Goal: Task Accomplishment & Management: Use online tool/utility

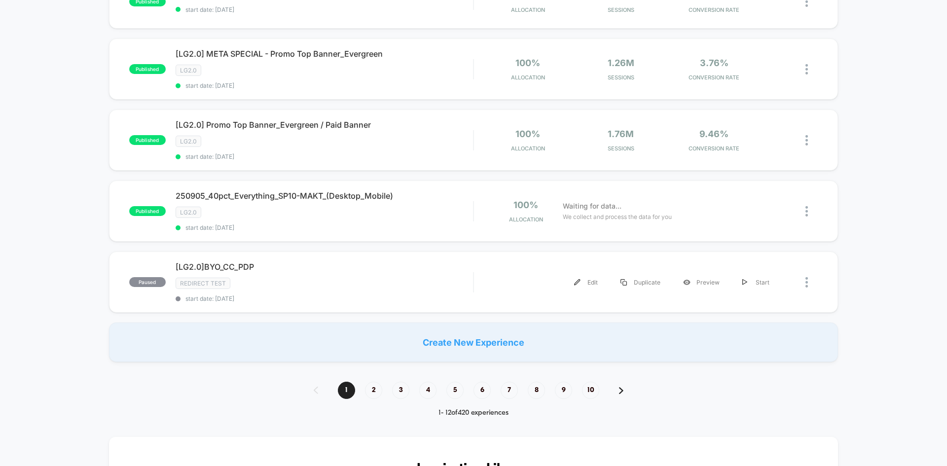
scroll to position [740, 0]
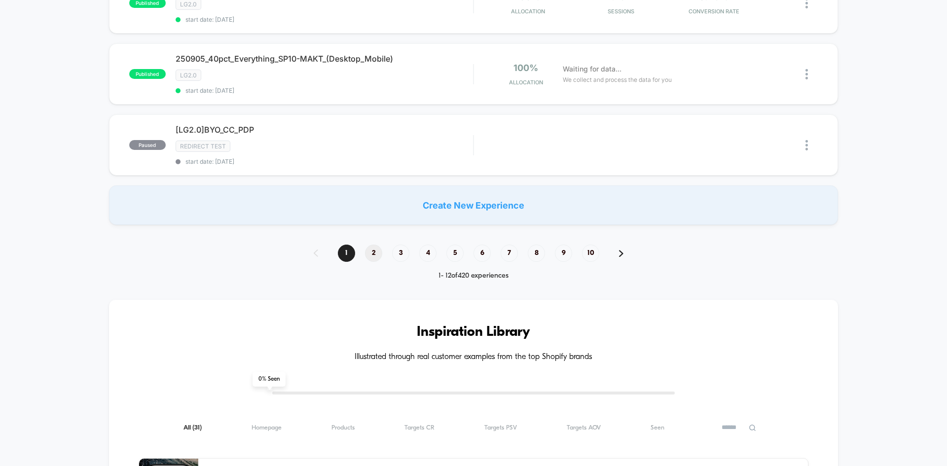
click at [372, 260] on span "2" at bounding box center [373, 253] width 17 height 17
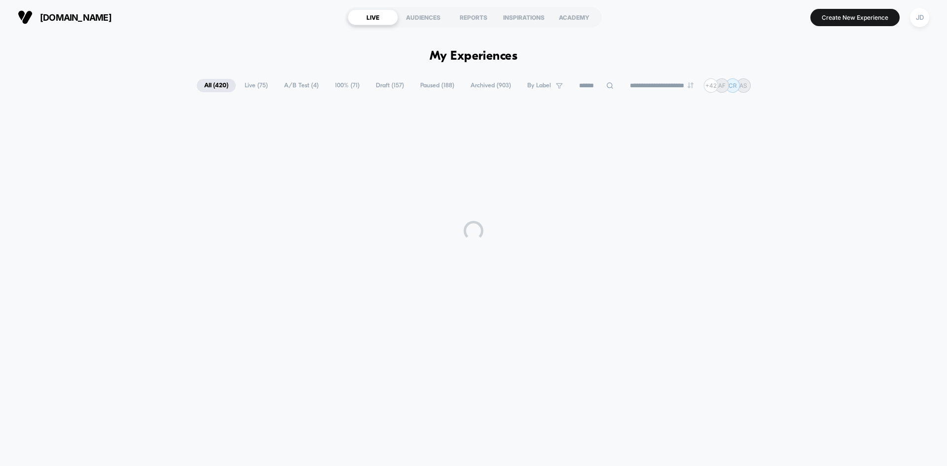
scroll to position [0, 0]
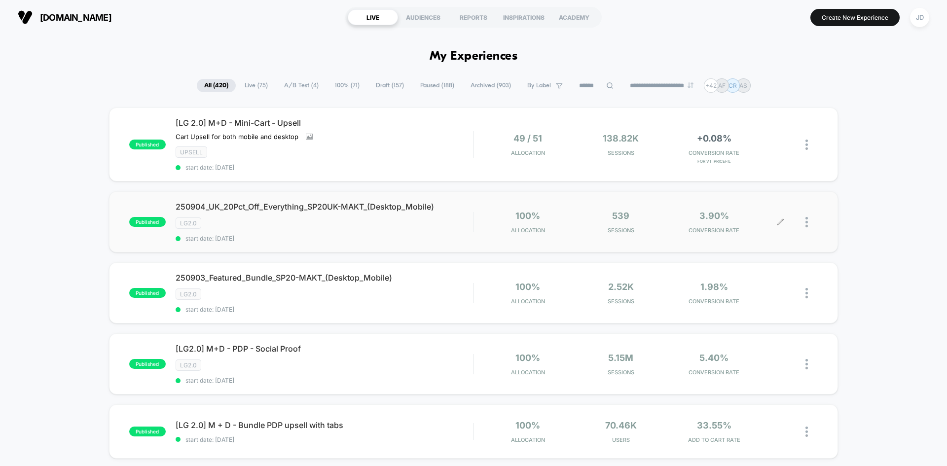
click at [809, 223] on div at bounding box center [812, 222] width 12 height 23
click at [751, 188] on div "Duplicate" at bounding box center [756, 188] width 89 height 22
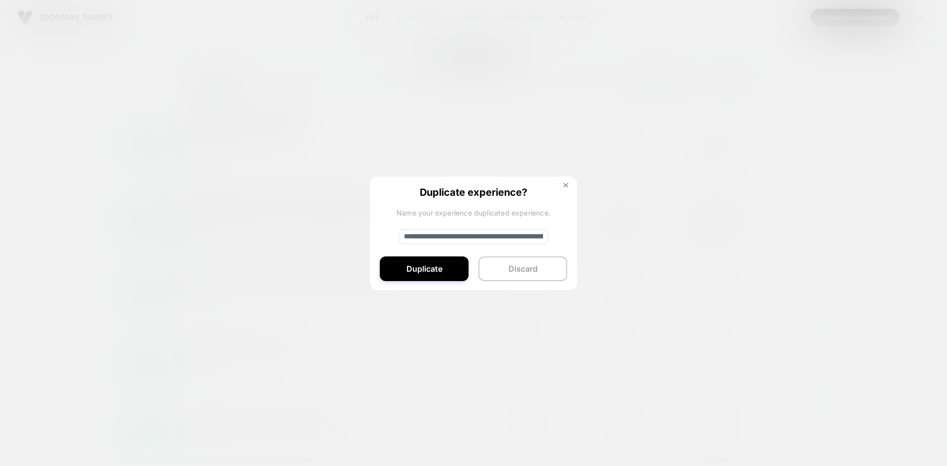
click at [449, 237] on input "**********" at bounding box center [474, 236] width 150 height 15
paste input "**********"
type input "**********"
click at [408, 270] on button "Duplicate" at bounding box center [424, 269] width 89 height 25
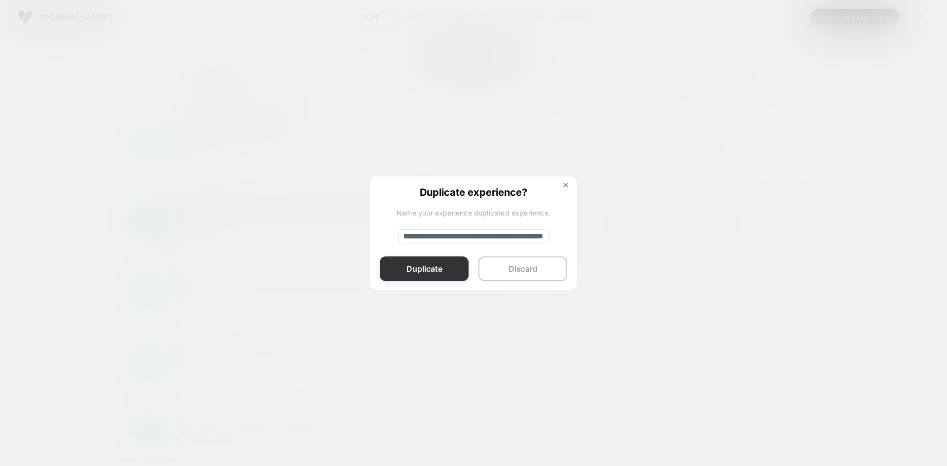
scroll to position [0, 0]
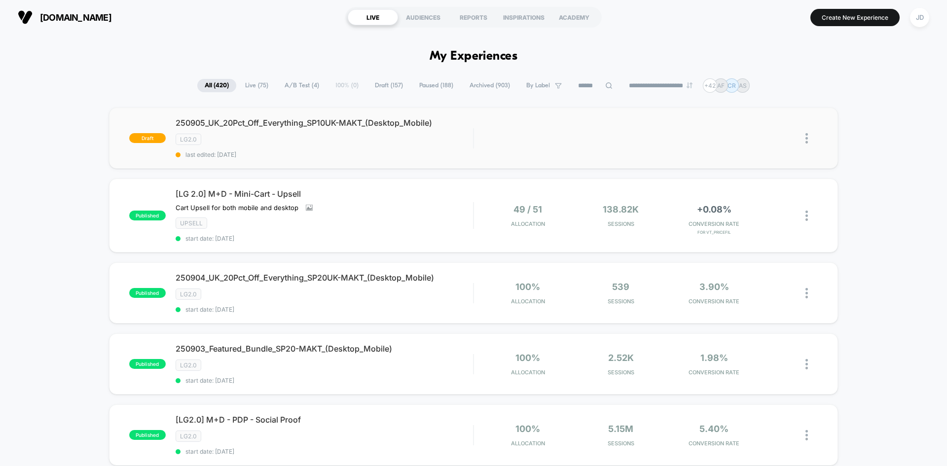
click at [806, 137] on img at bounding box center [807, 138] width 2 height 10
click at [751, 94] on div "Edit" at bounding box center [756, 93] width 89 height 22
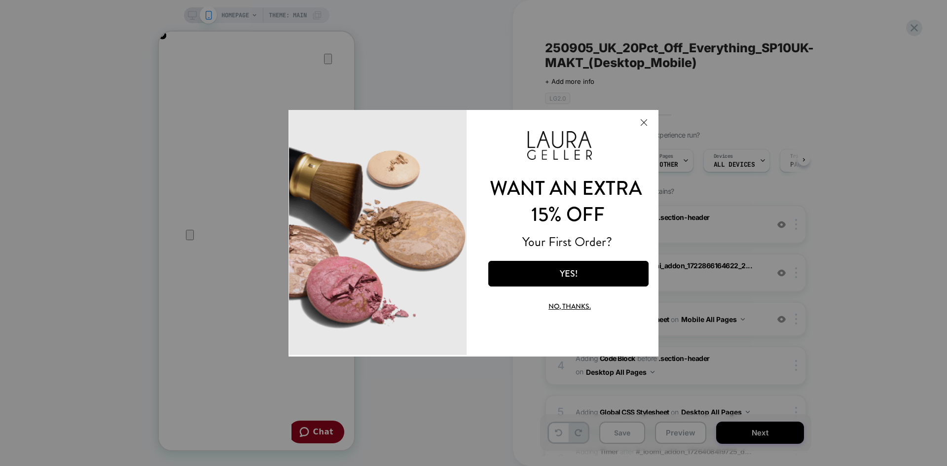
scroll to position [0, 391]
click at [645, 122] on button "Close Modal" at bounding box center [644, 122] width 27 height 24
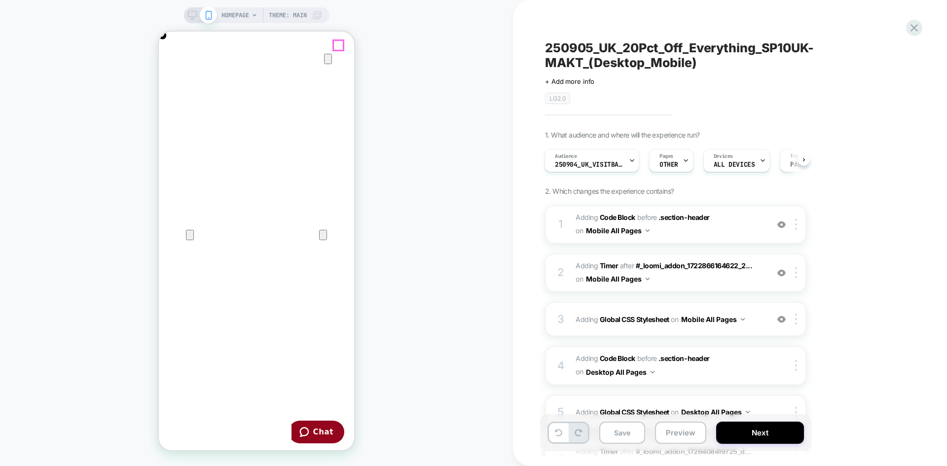
click at [175, 73] on icon "Close" at bounding box center [169, 79] width 12 height 12
click at [193, 13] on icon at bounding box center [192, 15] width 9 height 9
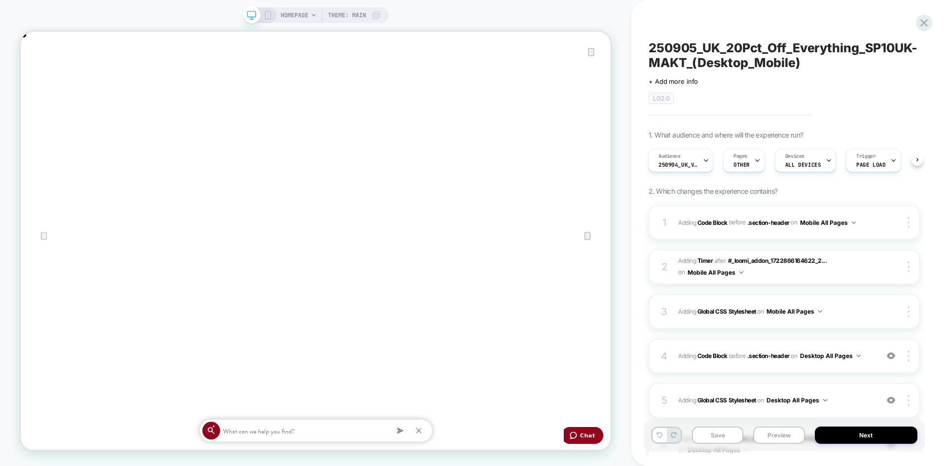
scroll to position [0, 1574]
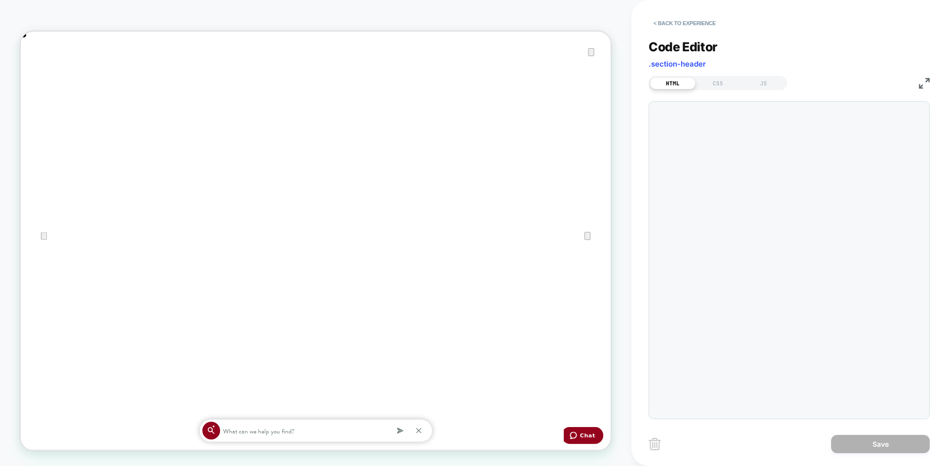
scroll to position [0, 0]
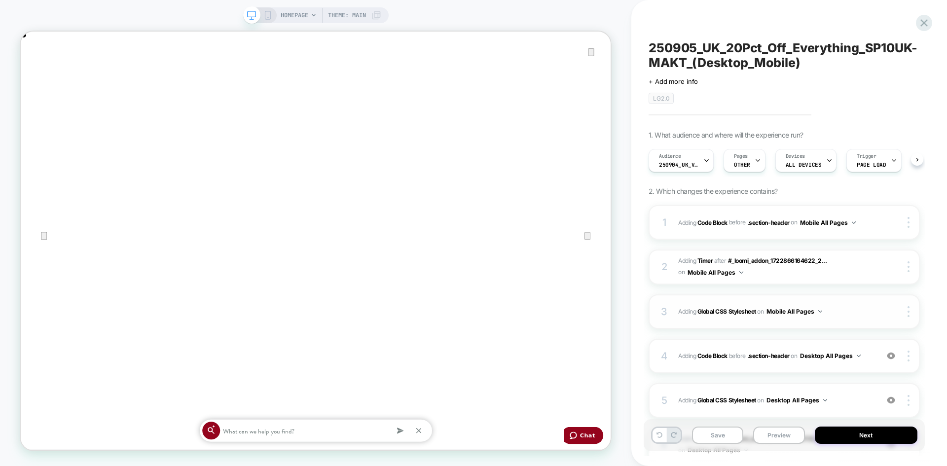
scroll to position [0, 0]
click at [855, 354] on button "Desktop All Pages" at bounding box center [830, 356] width 61 height 12
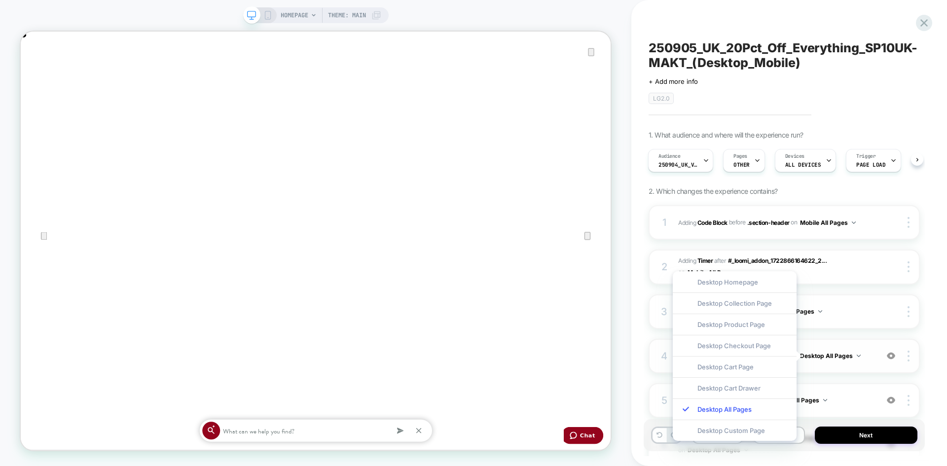
click at [882, 360] on div "4 Adding Code Block BEFORE .section-header .section-header on Desktop All Pages…" at bounding box center [784, 356] width 271 height 35
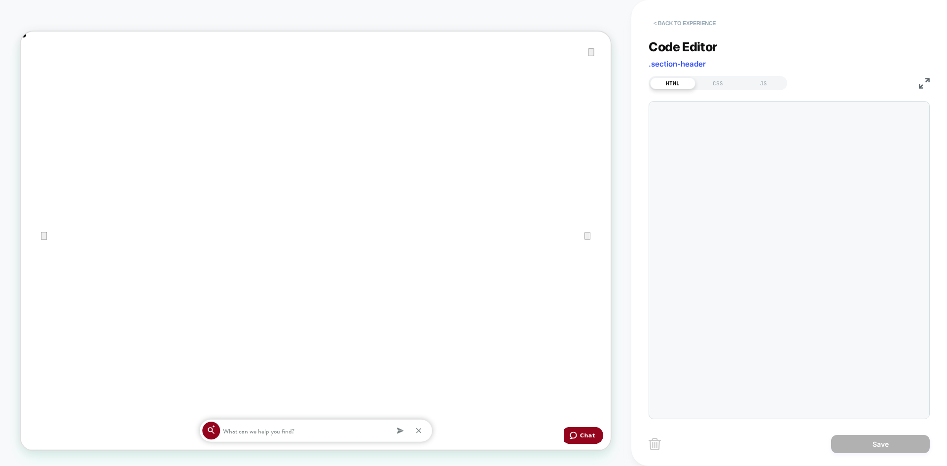
click at [0, 0] on button "< Back to experience" at bounding box center [0, 0] width 0 height 0
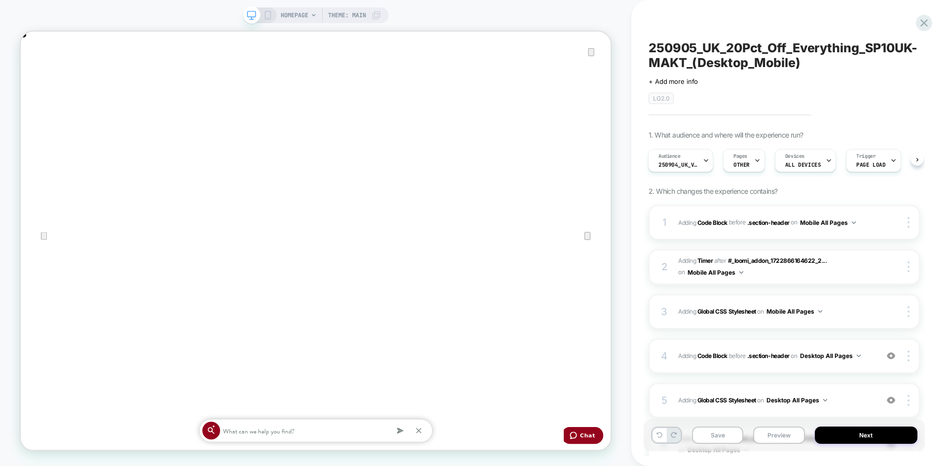
scroll to position [0, 1574]
click at [270, 17] on icon at bounding box center [268, 15] width 9 height 9
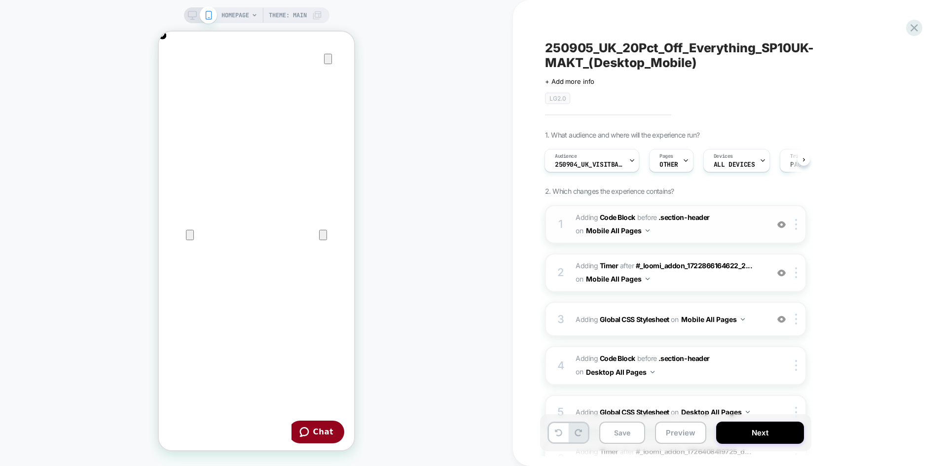
click at [712, 234] on span "Adding Code Block BEFORE .section-header .section-header on Mobile All Pages" at bounding box center [670, 224] width 188 height 27
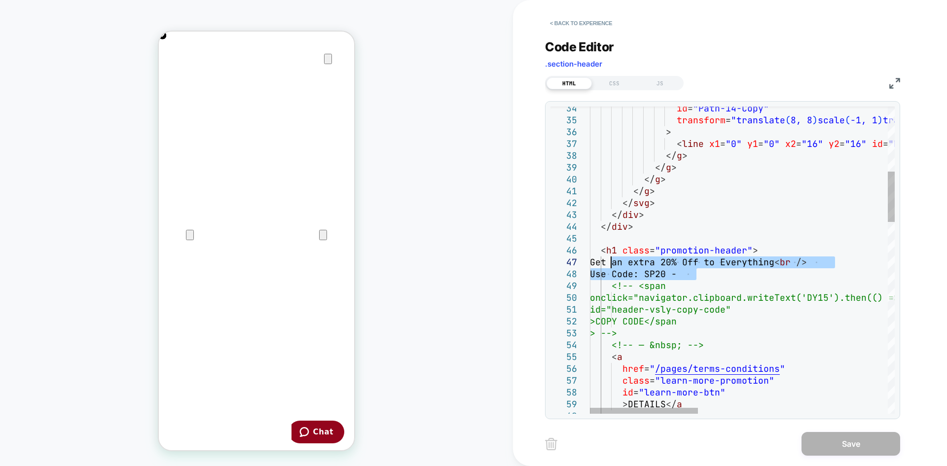
drag, startPoint x: 698, startPoint y: 273, endPoint x: 613, endPoint y: 262, distance: 85.6
click at [0, 0] on div "id = "Path-14-Copy" transform = "translate ( 8, 8 ) scale ( -1, 1 ) translate (…" at bounding box center [0, 0] width 0 height 0
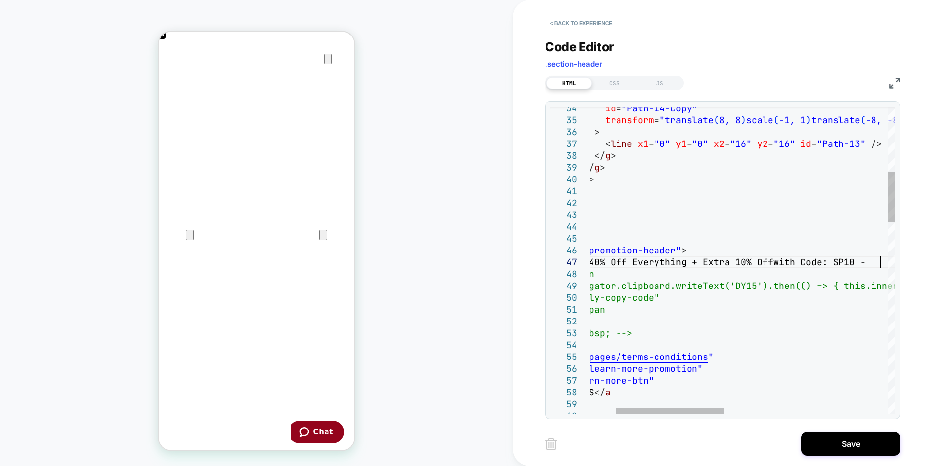
scroll to position [71, 362]
click at [0, 0] on div "id = "Path-14-Copy" transform = "translate ( 8, 8 ) scale ( -1, 1 ) translate (…" at bounding box center [0, 0] width 0 height 0
type textarea "**********"
click at [841, 444] on button "Save" at bounding box center [851, 444] width 99 height 24
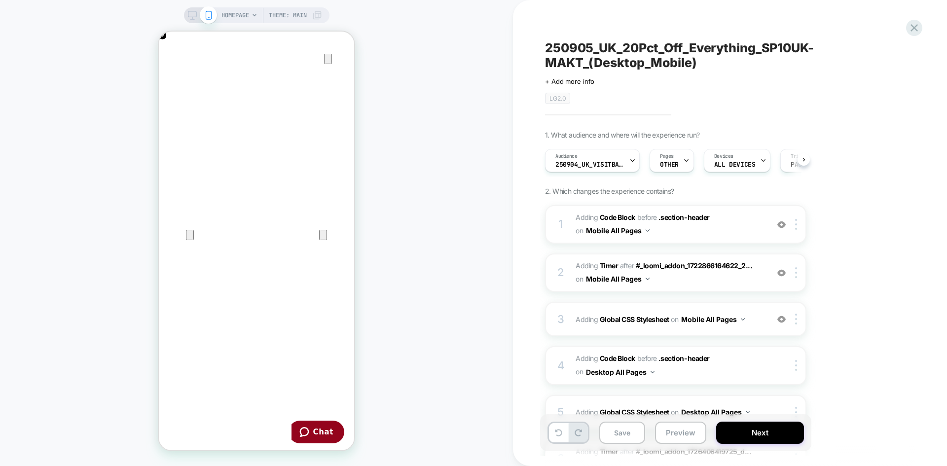
scroll to position [0, 0]
drag, startPoint x: 192, startPoint y: 14, endPoint x: 717, endPoint y: 307, distance: 600.6
click at [192, 14] on icon at bounding box center [192, 15] width 9 height 9
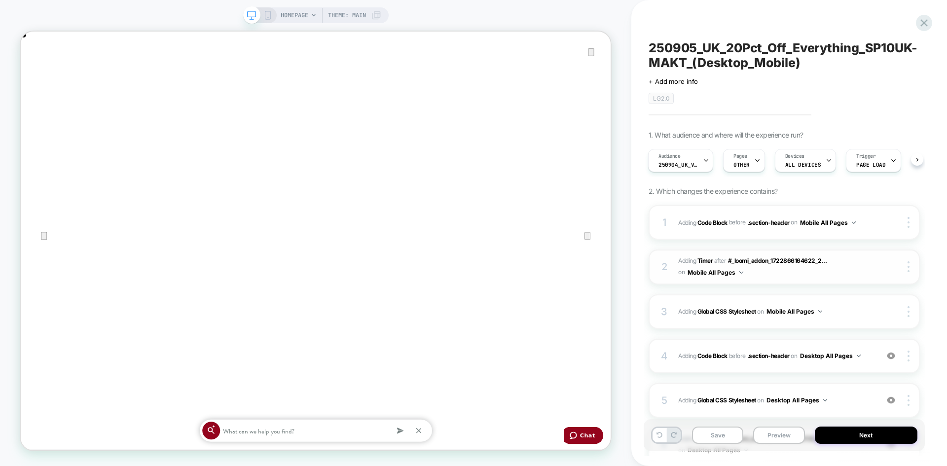
scroll to position [0, 787]
click at [0, 0] on span "Adding Code Block BEFORE .section-header .section-header on Desktop All Pages" at bounding box center [0, 0] width 0 height 0
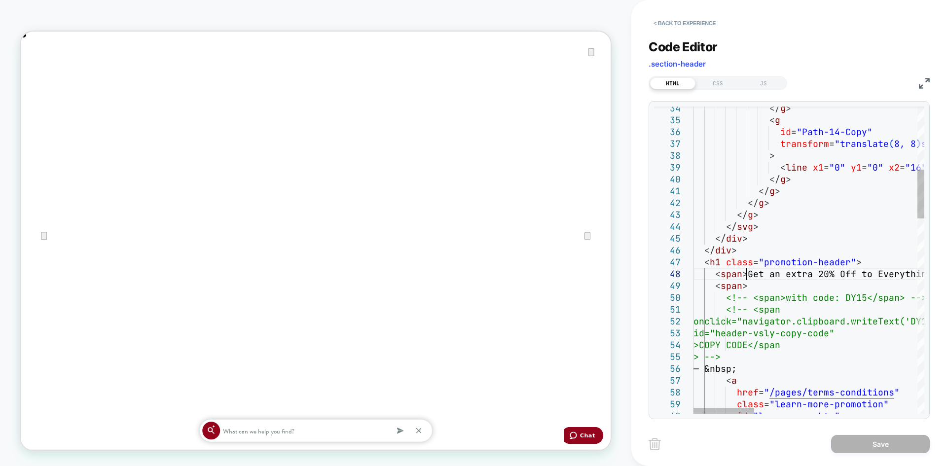
scroll to position [0, 0]
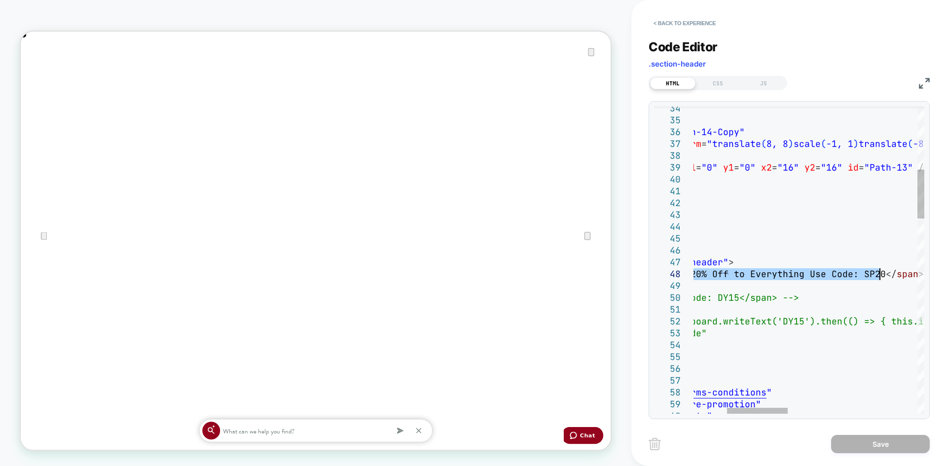
drag, startPoint x: 747, startPoint y: 271, endPoint x: 882, endPoint y: 276, distance: 135.3
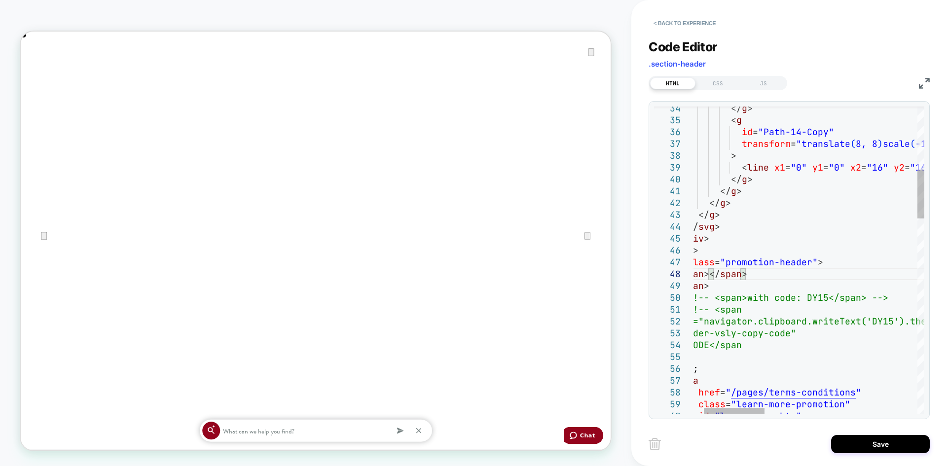
type textarea "**********"
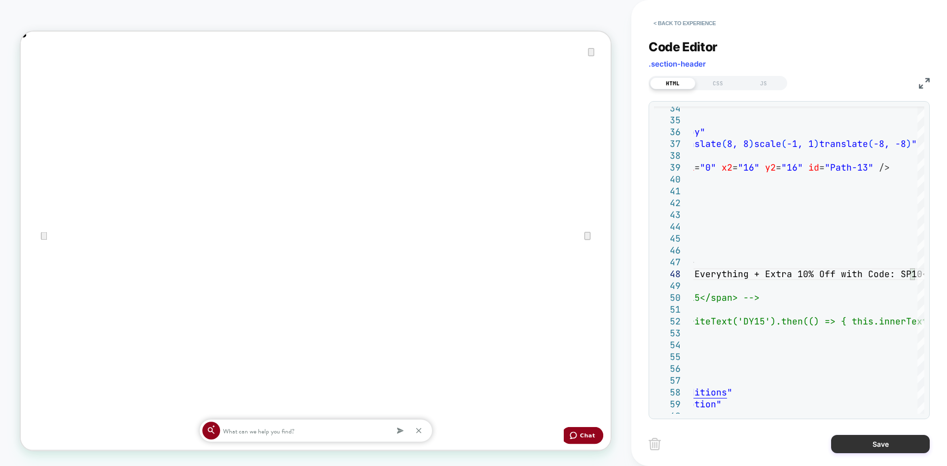
click at [881, 442] on button "Save" at bounding box center [880, 444] width 99 height 18
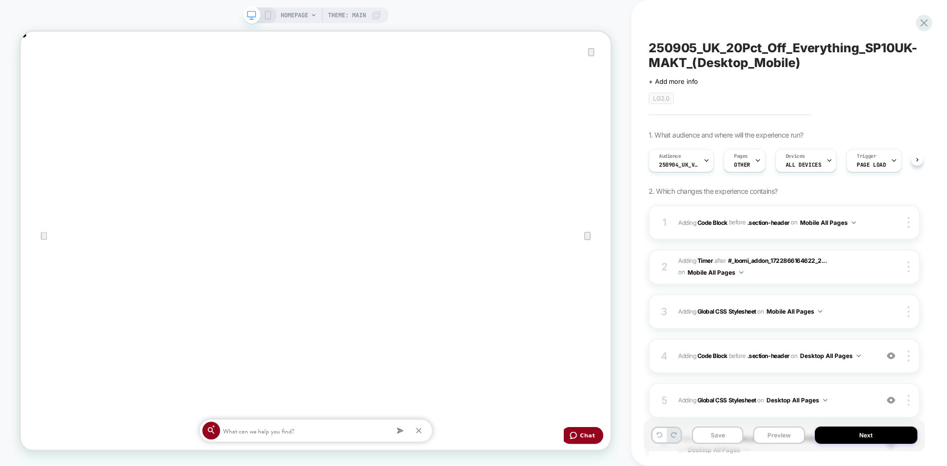
scroll to position [0, 0]
click at [0, 0] on div "Audience 250904_UK_VisitBanner_SP20UK-MAKT" at bounding box center [0, 0] width 0 height 0
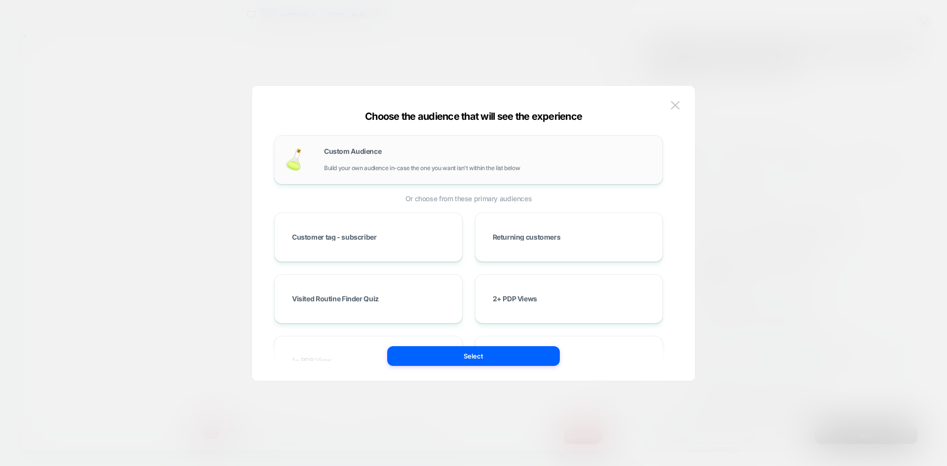
click at [507, 171] on span "Build your own audience in-case the one you want isn't within the list below" at bounding box center [422, 168] width 196 height 7
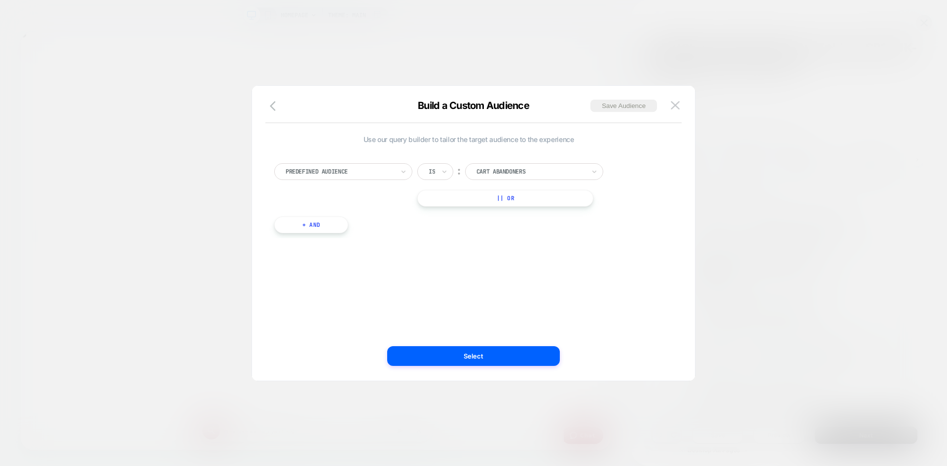
click at [380, 174] on div at bounding box center [340, 171] width 109 height 9
type input "****"
click at [340, 210] on div "Visit In Page" at bounding box center [348, 212] width 128 height 16
click at [0, 0] on div at bounding box center [0, 0] width 0 height 0
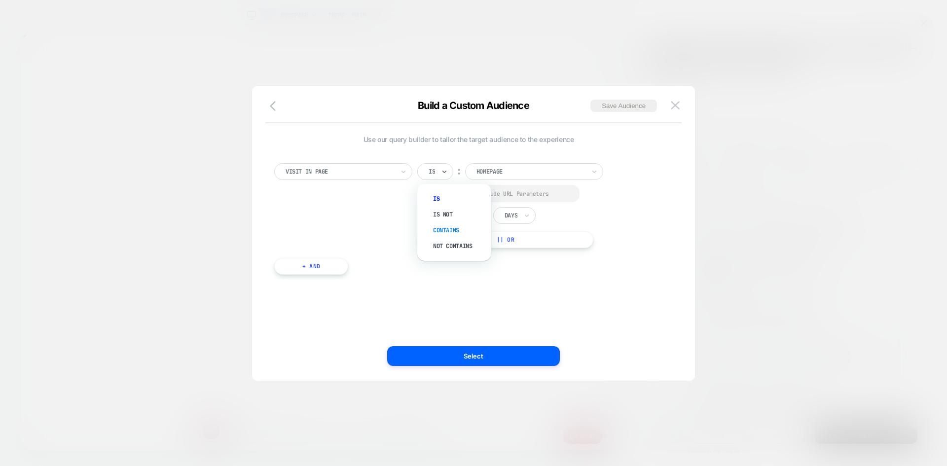
click at [0, 0] on div "Contains" at bounding box center [0, 0] width 0 height 0
click at [0, 0] on div at bounding box center [0, 0] width 0 height 0
click at [0, 0] on input "*" at bounding box center [0, 0] width 0 height 0
drag, startPoint x: 485, startPoint y: 216, endPoint x: 456, endPoint y: 218, distance: 28.7
click at [0, 0] on div "In the last * Days" at bounding box center [0, 0] width 0 height 0
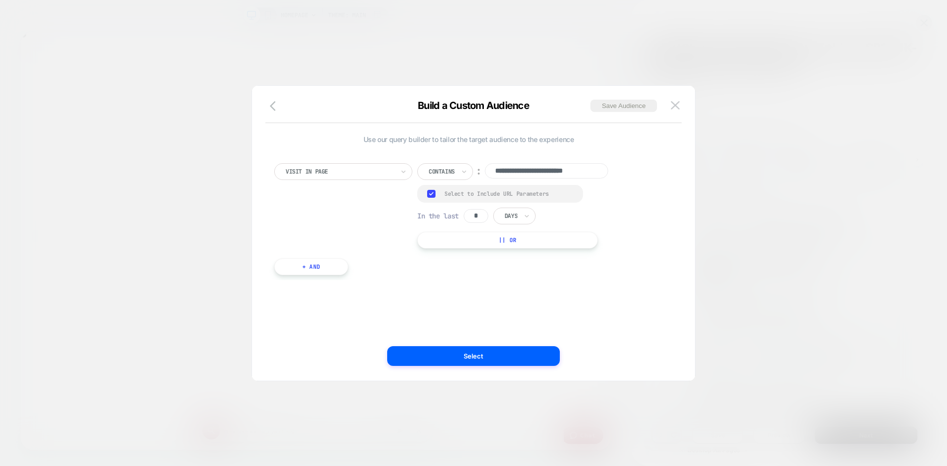
type input "*"
click at [518, 216] on div at bounding box center [511, 216] width 13 height 9
click at [0, 0] on div "Hours" at bounding box center [0, 0] width 0 height 0
click at [567, 169] on input "**********" at bounding box center [546, 170] width 123 height 15
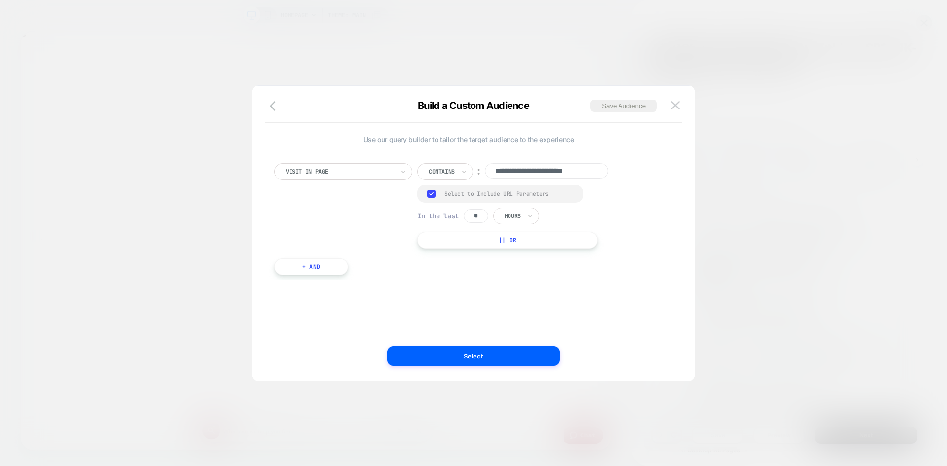
paste input
type input "**********"
click at [615, 104] on button "Save Audience" at bounding box center [624, 106] width 67 height 12
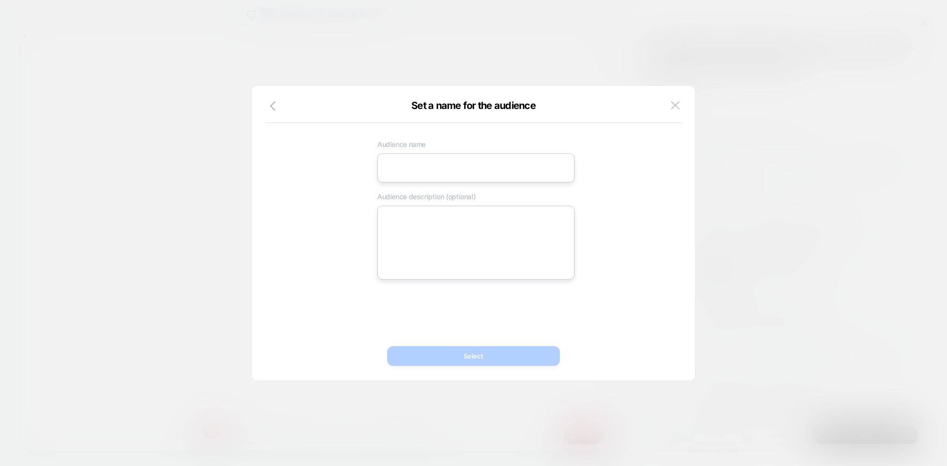
click at [494, 173] on input at bounding box center [475, 167] width 197 height 29
paste input "**********"
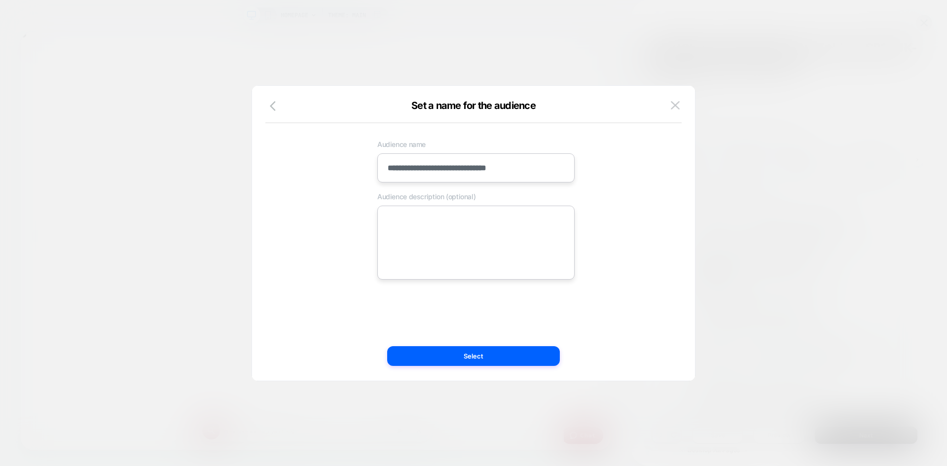
type input "**********"
click at [429, 224] on textarea at bounding box center [475, 243] width 197 height 74
paste textarea "**********"
type textarea "*"
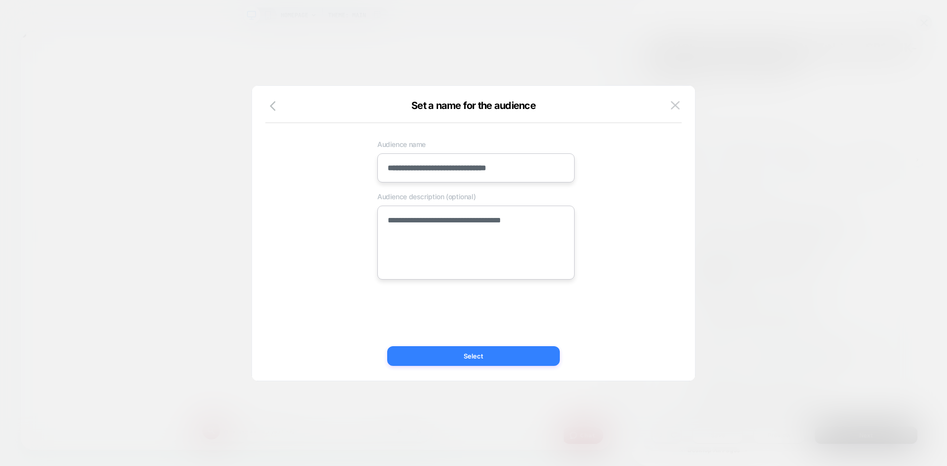
type textarea "**********"
click at [0, 0] on button "Select" at bounding box center [0, 0] width 0 height 0
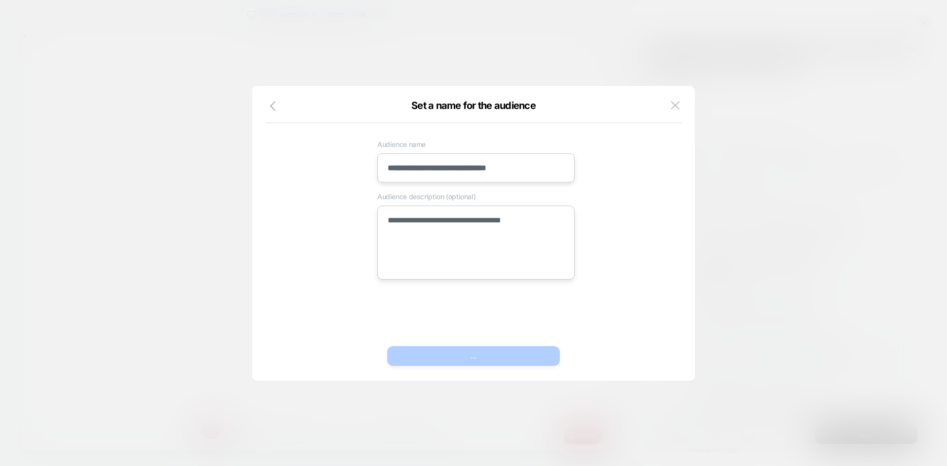
scroll to position [0, 1574]
type textarea "*"
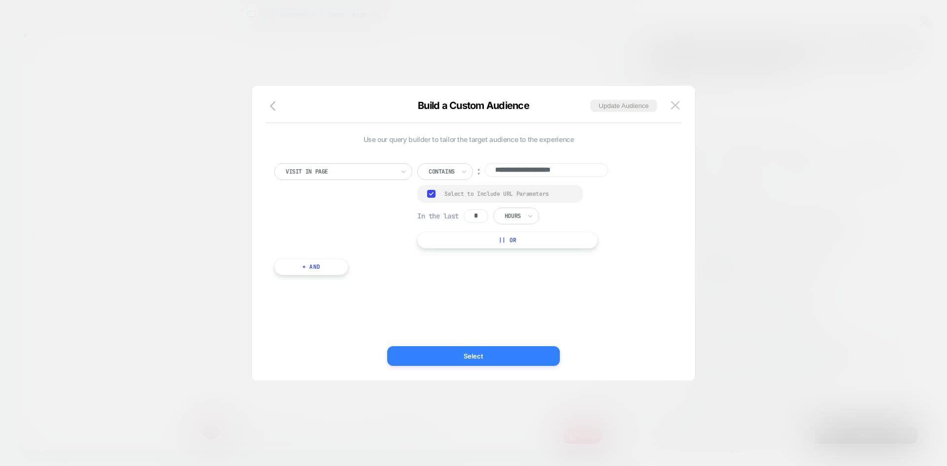
click at [0, 0] on button "Select" at bounding box center [0, 0] width 0 height 0
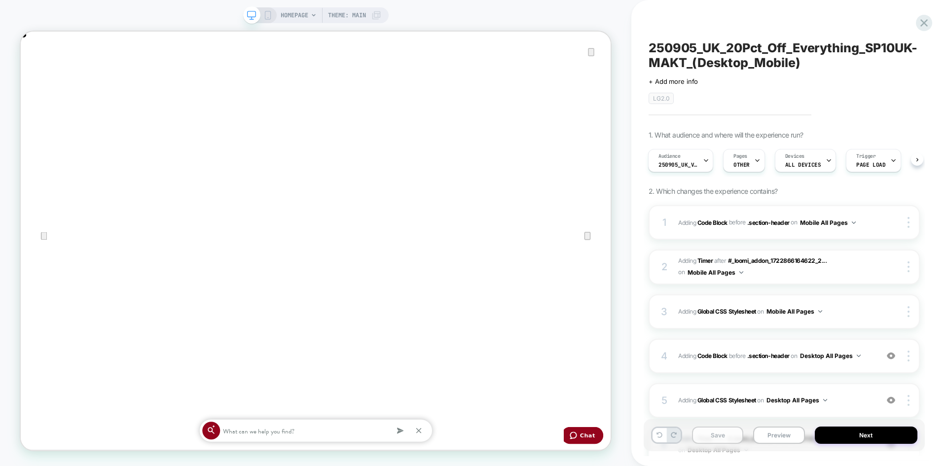
click at [729, 443] on button "Save" at bounding box center [717, 435] width 51 height 17
click at [866, 430] on button "Next" at bounding box center [866, 435] width 103 height 17
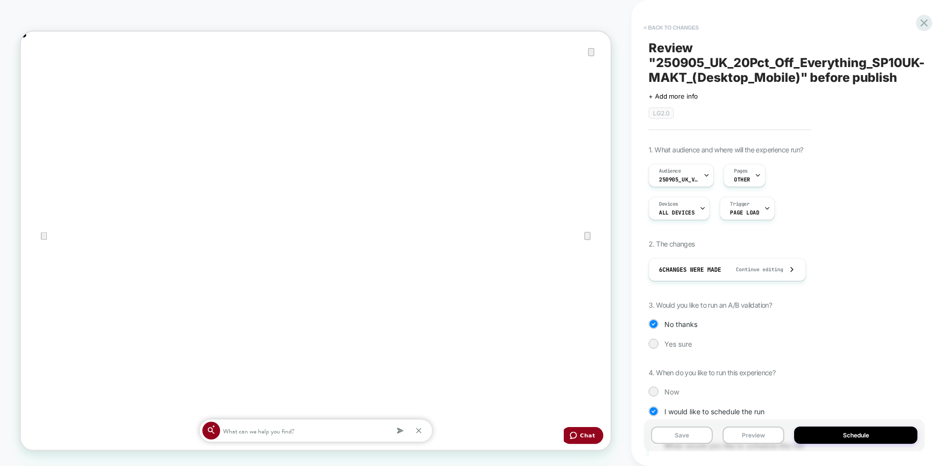
click at [645, 25] on button "< Back to changes" at bounding box center [671, 28] width 65 height 16
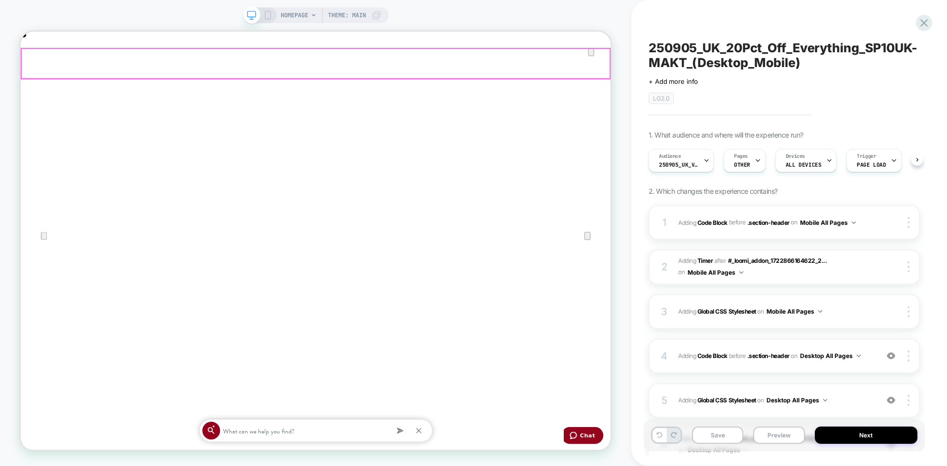
scroll to position [0, 0]
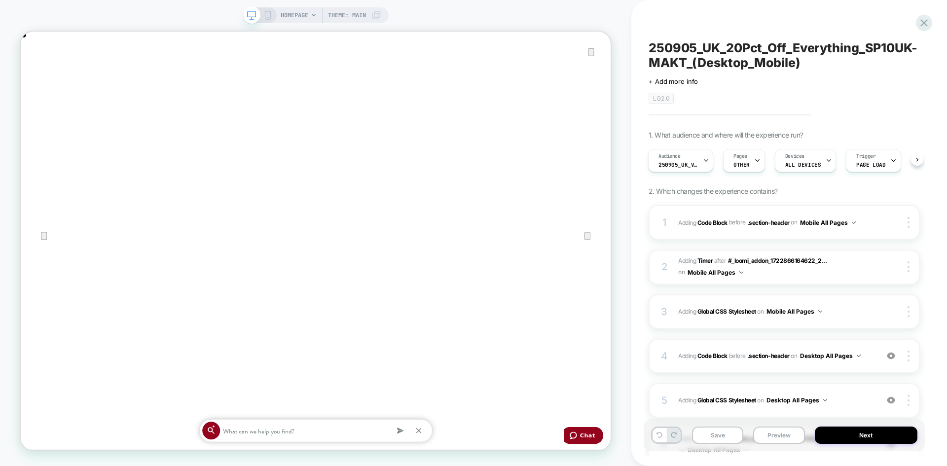
click at [272, 13] on div "HOMEPAGE Theme: MAIN" at bounding box center [316, 15] width 146 height 16
click at [266, 14] on icon at bounding box center [268, 15] width 9 height 9
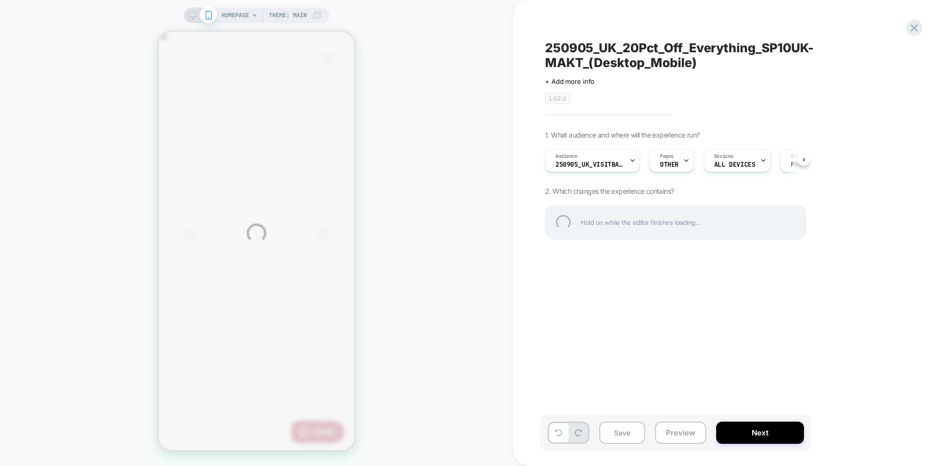
scroll to position [0, 391]
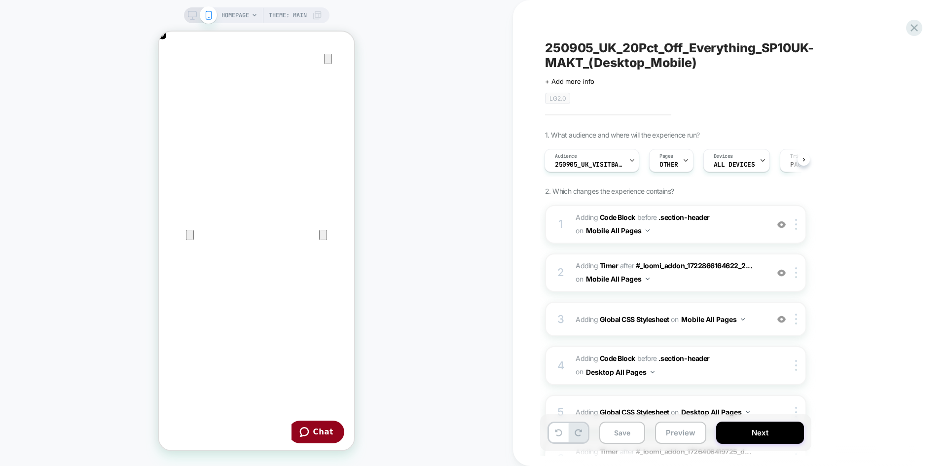
scroll to position [0, 391]
click at [650, 59] on span "250905_UK_20Pct_Off_Everything_SP10UK-MAKT_(Desktop_Mobile)" at bounding box center [725, 55] width 360 height 30
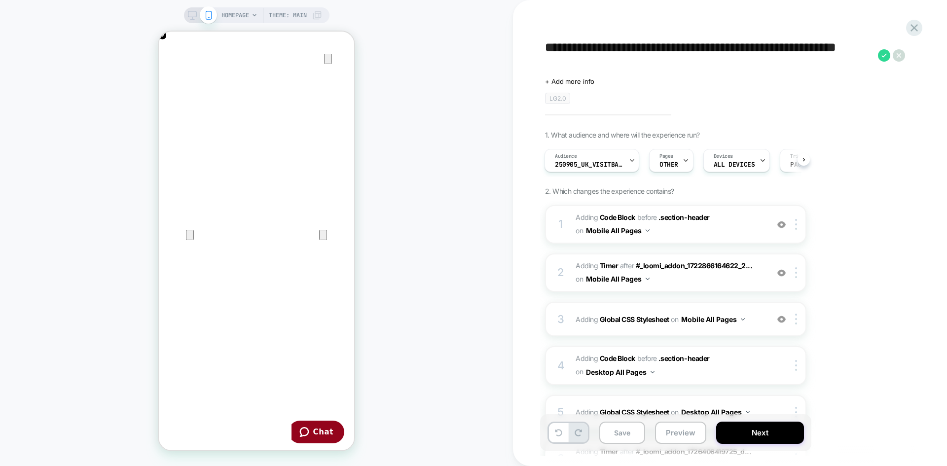
click at [0, 0] on textarea "**********" at bounding box center [0, 0] width 0 height 0
type textarea "**********"
click at [0, 0] on icon at bounding box center [0, 0] width 0 height 0
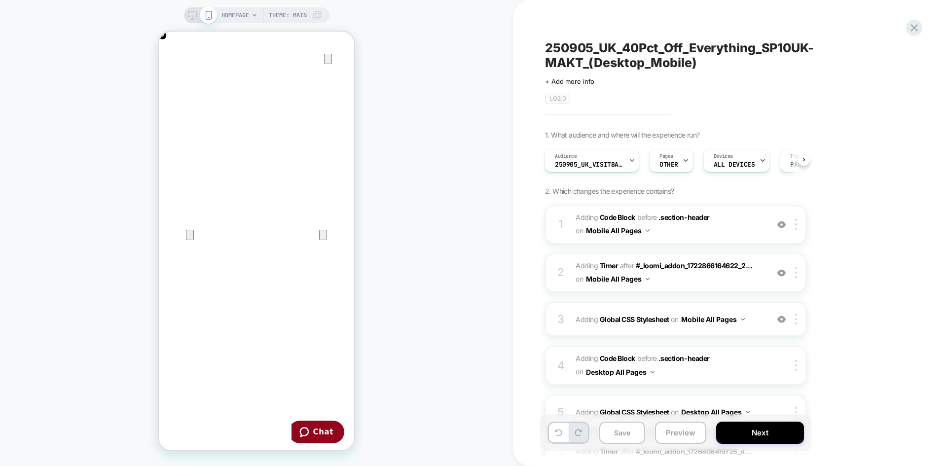
scroll to position [0, 0]
click at [193, 15] on icon at bounding box center [192, 15] width 9 height 9
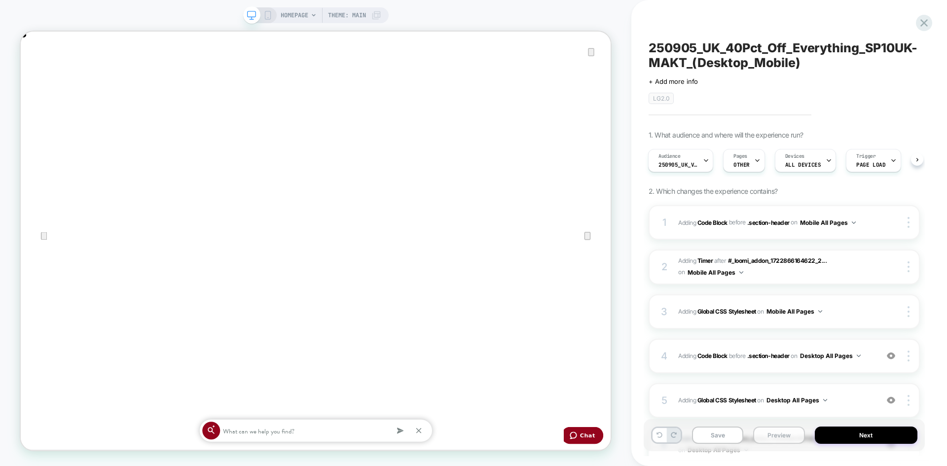
drag, startPoint x: 718, startPoint y: 433, endPoint x: 794, endPoint y: 433, distance: 76.0
click at [718, 206] on button "Save" at bounding box center [393, 199] width 787 height 14
click at [8, 201] on button "Next" at bounding box center [4, 196] width 8 height 7
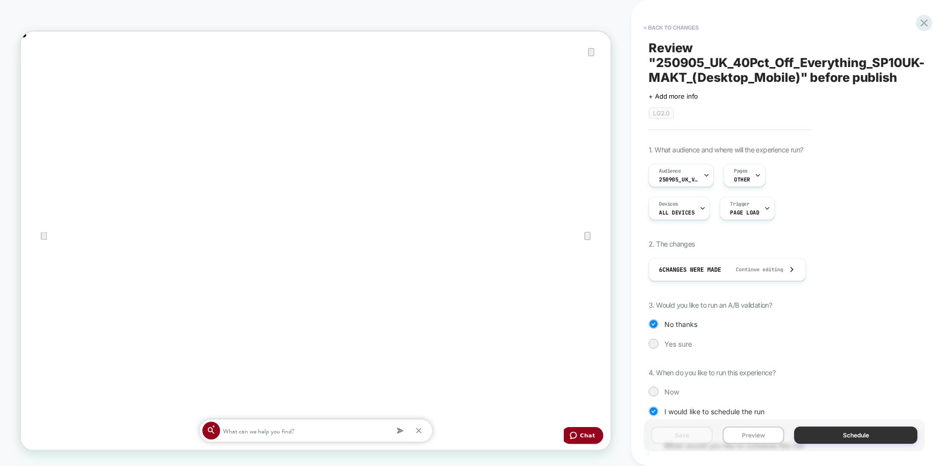
click at [847, 435] on button "Schedule" at bounding box center [855, 435] width 123 height 17
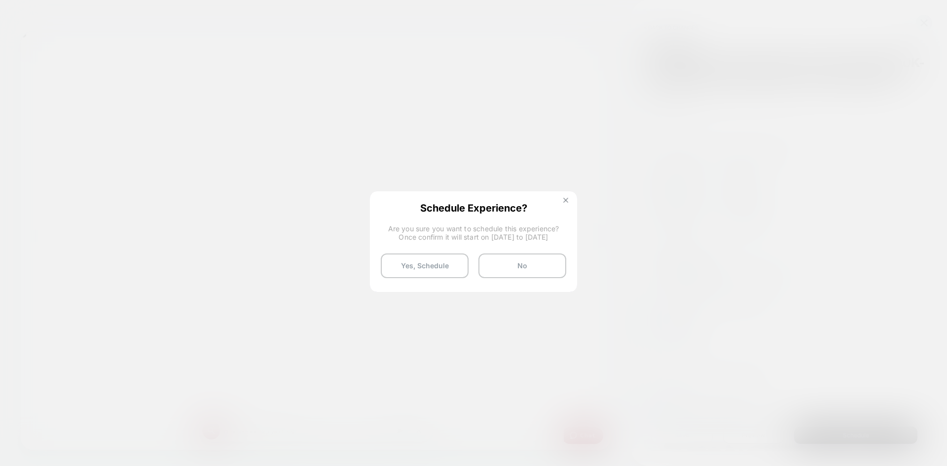
click at [564, 200] on img at bounding box center [566, 200] width 5 height 5
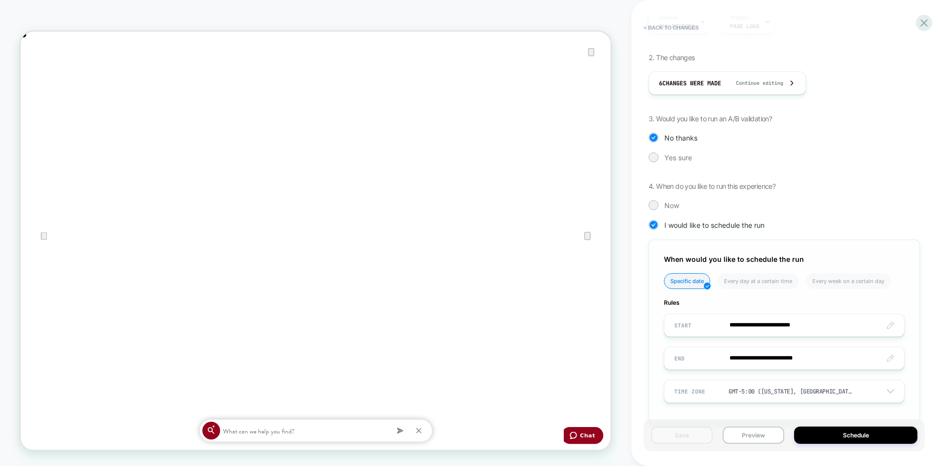
scroll to position [208, 0]
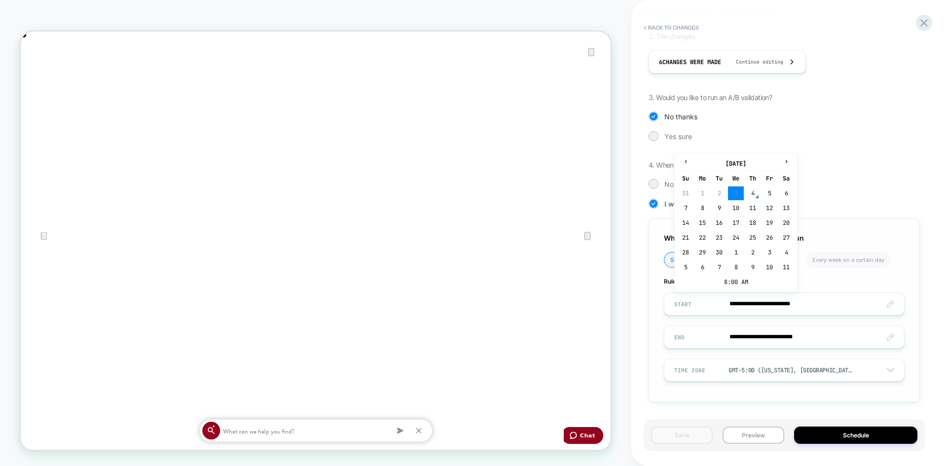
click at [0, 0] on input "**********" at bounding box center [0, 0] width 0 height 0
click at [0, 0] on td "4" at bounding box center [0, 0] width 0 height 0
type input "**********"
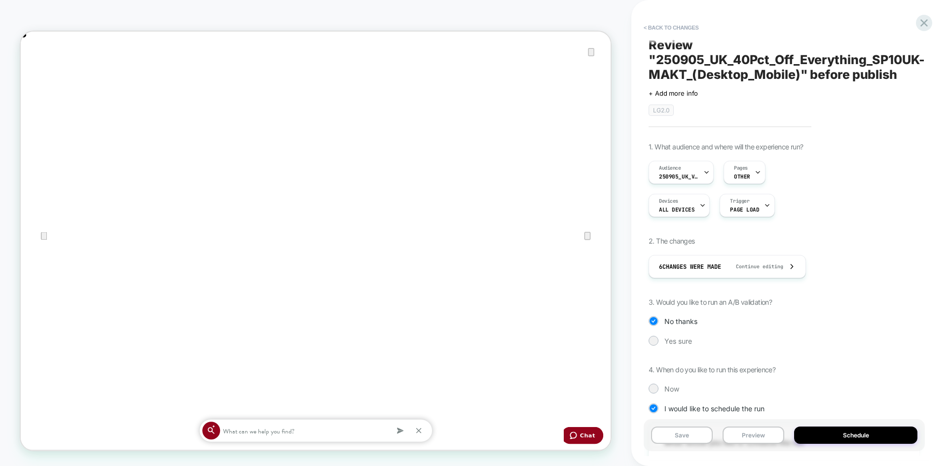
scroll to position [0, 0]
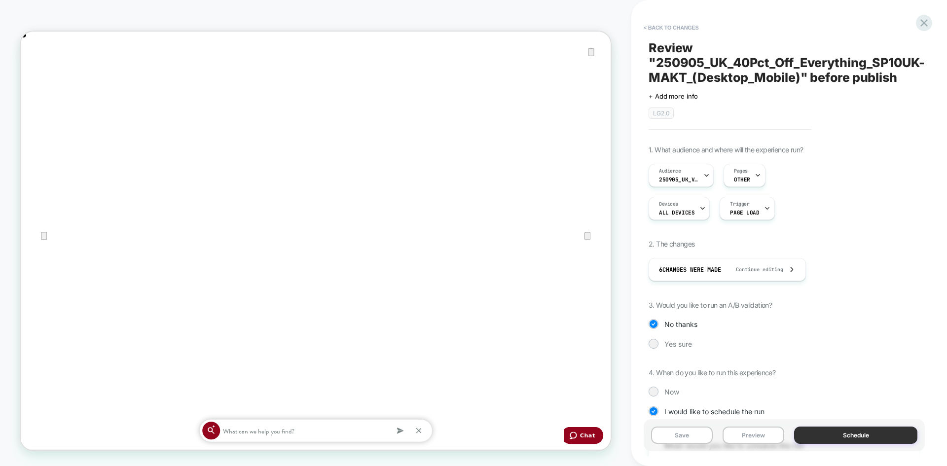
click at [852, 442] on button "Schedule" at bounding box center [855, 435] width 123 height 17
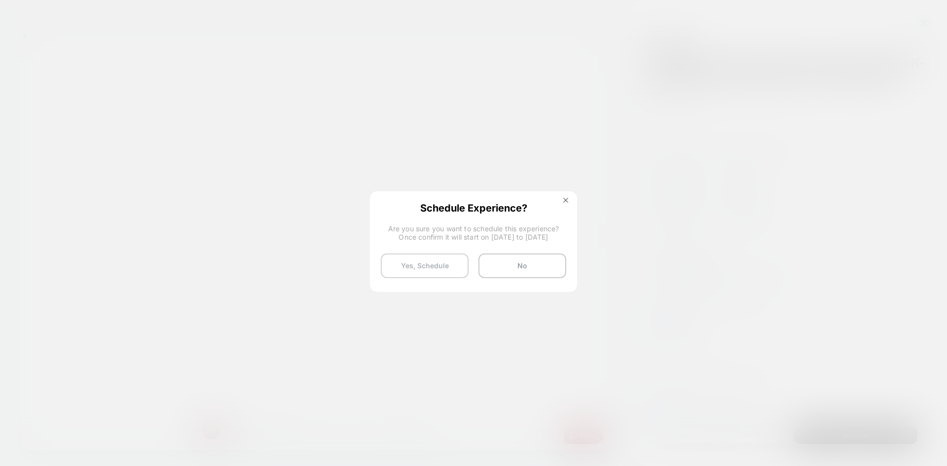
click at [447, 268] on button "Yes, Schedule" at bounding box center [425, 266] width 88 height 25
